Goal: Find specific page/section: Find specific page/section

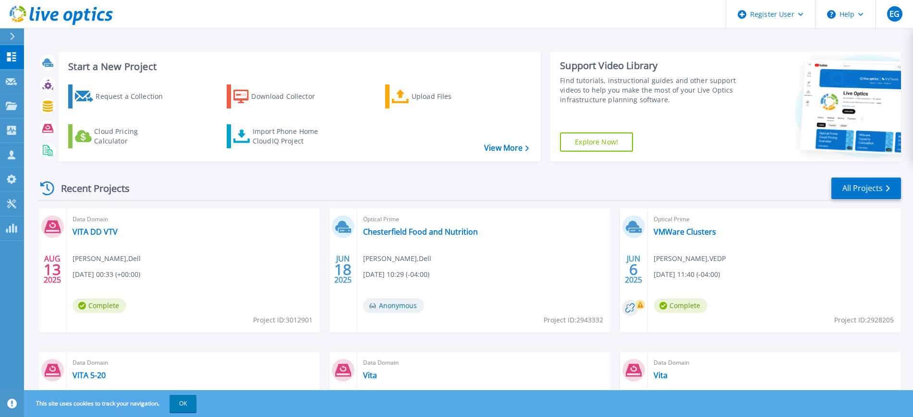
click at [120, 186] on div "Recent Projects" at bounding box center [90, 189] width 106 height 24
click at [112, 191] on div "Recent Projects" at bounding box center [90, 189] width 106 height 24
click at [852, 185] on link "All Projects" at bounding box center [867, 189] width 70 height 22
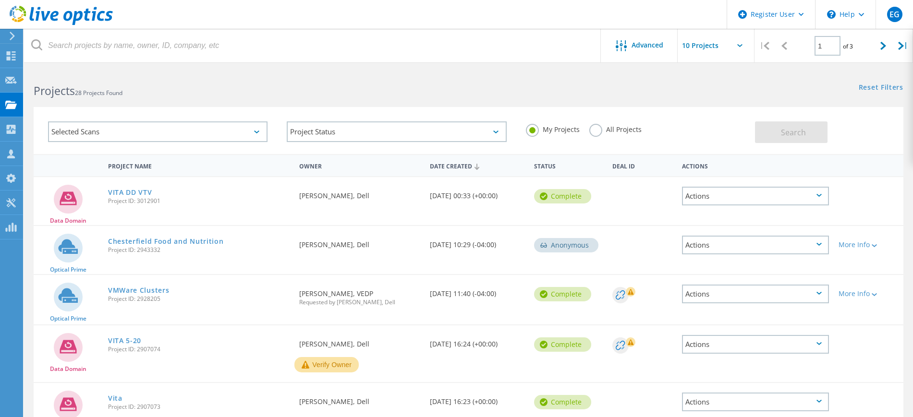
click at [593, 128] on label "All Projects" at bounding box center [615, 128] width 52 height 9
click at [0, 0] on input "All Projects" at bounding box center [0, 0] width 0 height 0
click at [785, 133] on span "Search" at bounding box center [793, 132] width 25 height 11
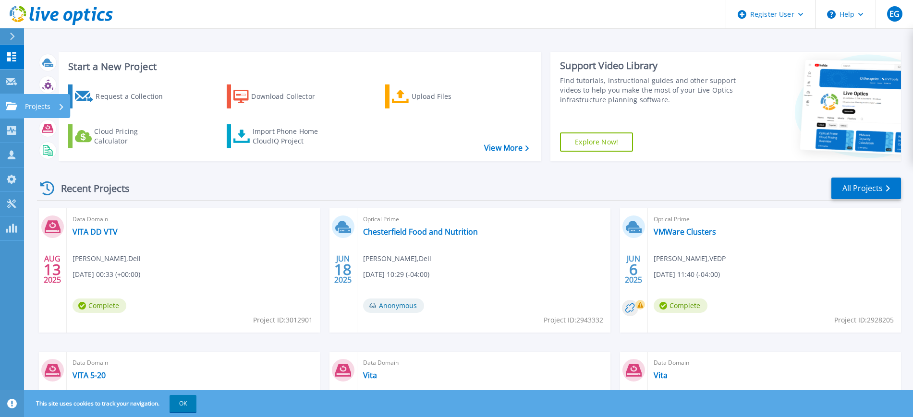
click at [15, 106] on icon at bounding box center [12, 106] width 12 height 8
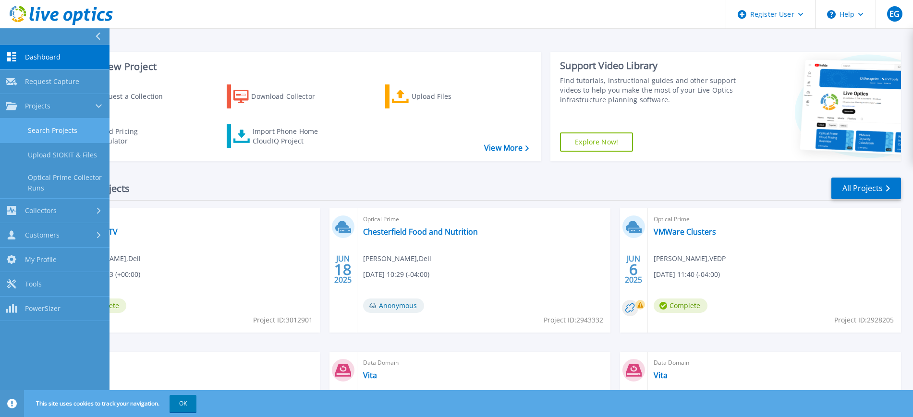
click at [73, 121] on link "Search Projects" at bounding box center [55, 131] width 110 height 24
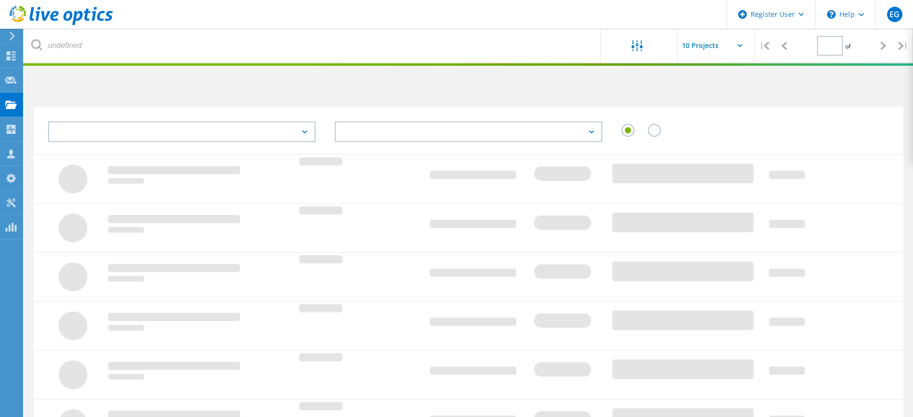
type input "1"
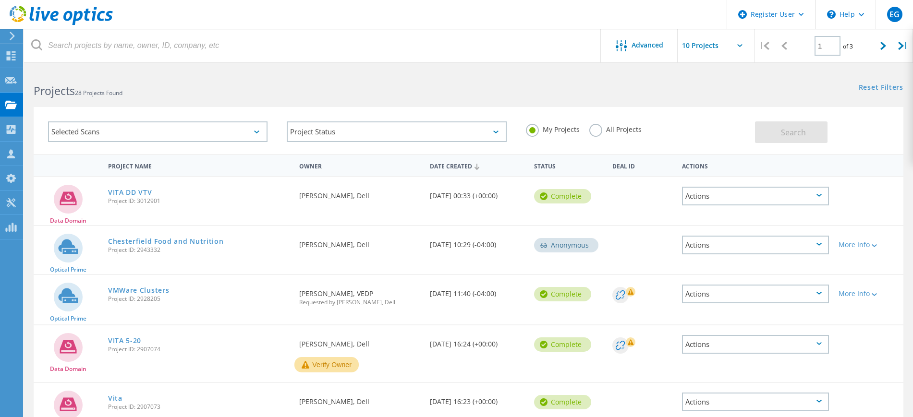
click at [597, 130] on label "All Projects" at bounding box center [615, 128] width 52 height 9
click at [0, 0] on input "All Projects" at bounding box center [0, 0] width 0 height 0
click at [810, 133] on button "Search" at bounding box center [791, 133] width 73 height 22
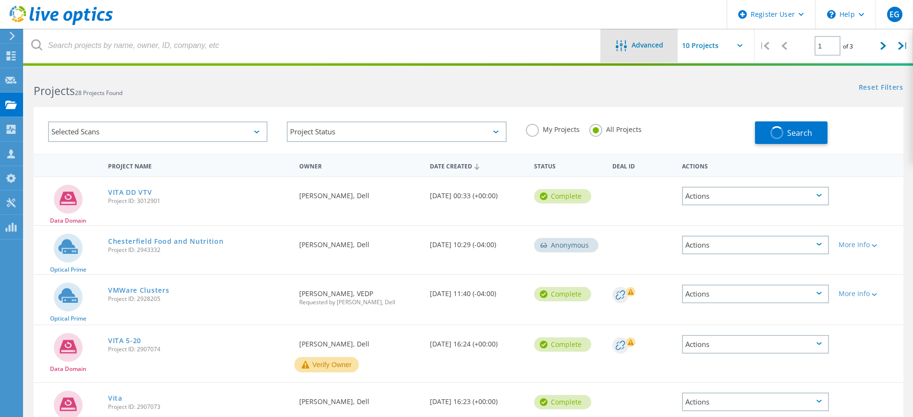
click at [637, 54] on div "Advanced" at bounding box center [639, 46] width 77 height 34
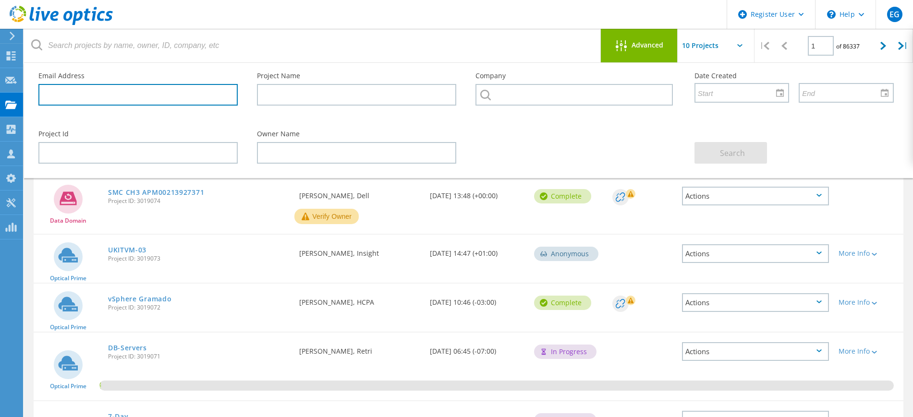
click at [134, 89] on input "text" at bounding box center [137, 95] width 199 height 22
type input "s"
click at [143, 101] on input "text" at bounding box center [137, 95] width 199 height 22
paste input "scott.polo@rva.gov"
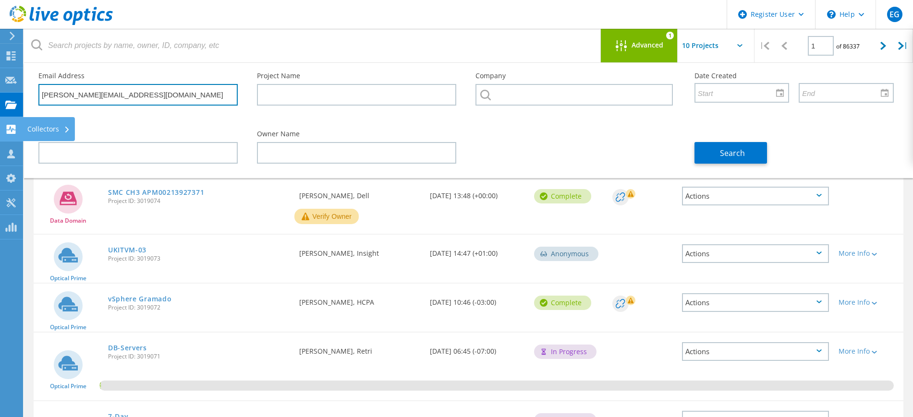
type input "scott.polo@rva.gov"
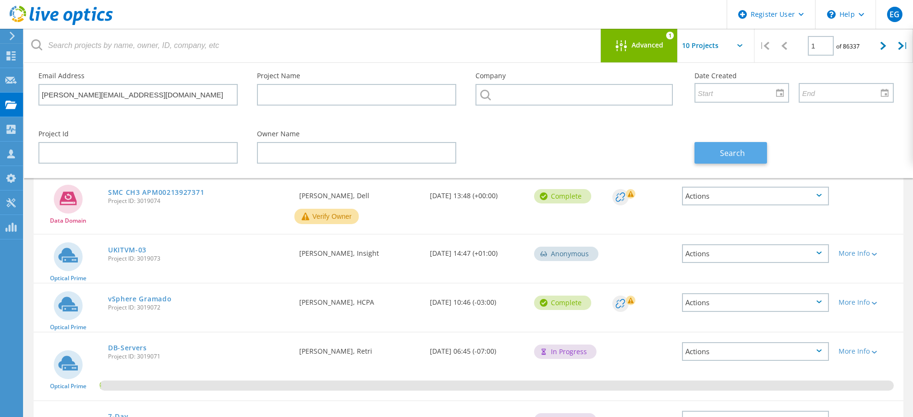
drag, startPoint x: 771, startPoint y: 152, endPoint x: 747, endPoint y: 155, distance: 24.2
click at [771, 152] on div "Search" at bounding box center [794, 147] width 219 height 52
click at [724, 155] on span "Search" at bounding box center [732, 153] width 25 height 11
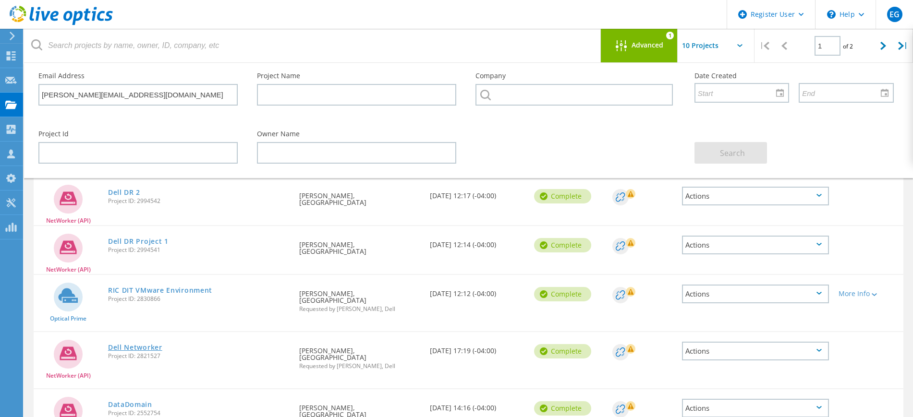
click at [132, 344] on link "Dell Networker" at bounding box center [135, 347] width 54 height 7
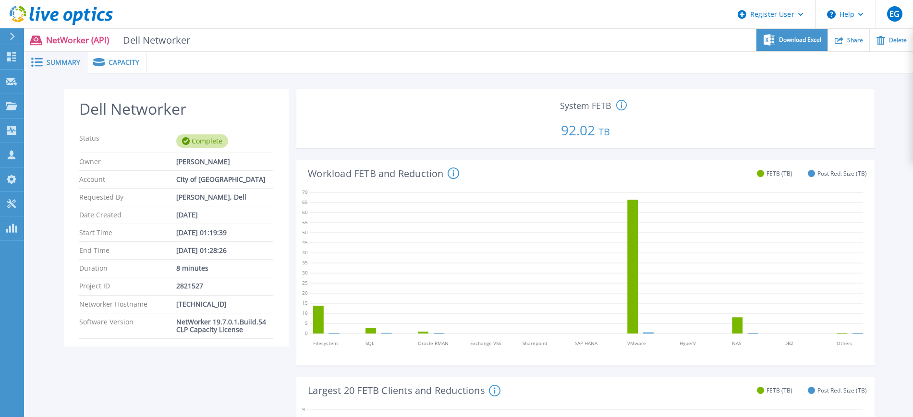
click at [785, 40] on span "Download Excel" at bounding box center [800, 40] width 42 height 6
